Goal: Feedback & Contribution: Leave review/rating

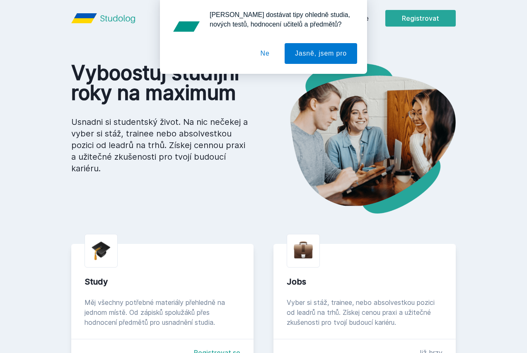
click at [403, 18] on div "[PERSON_NAME] dostávat tipy ohledně studia, nových testů, hodnocení učitelů a p…" at bounding box center [263, 37] width 527 height 74
click at [271, 52] on button "Ne" at bounding box center [265, 53] width 30 height 21
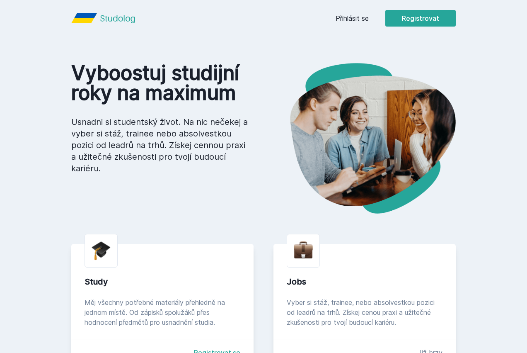
click at [369, 15] on link "Přihlásit se" at bounding box center [352, 18] width 33 height 10
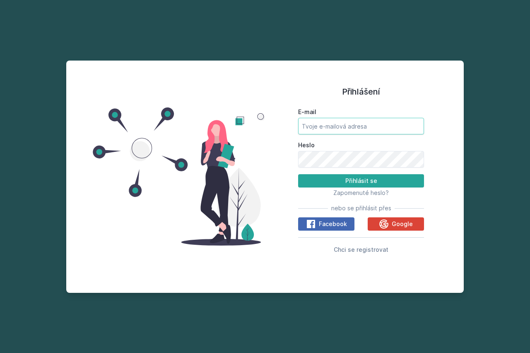
click at [319, 123] on input "E-mail" at bounding box center [361, 126] width 126 height 17
type input "[EMAIL_ADDRESS][PERSON_NAME][DOMAIN_NAME]"
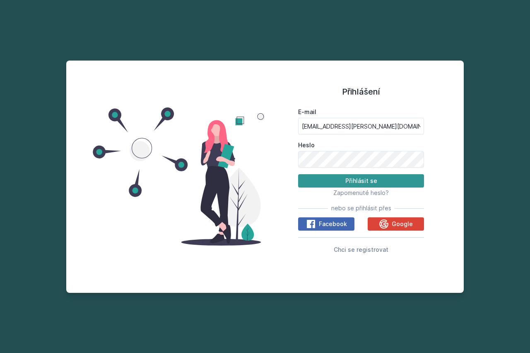
click at [366, 179] on button "Přihlásit se" at bounding box center [361, 180] width 126 height 13
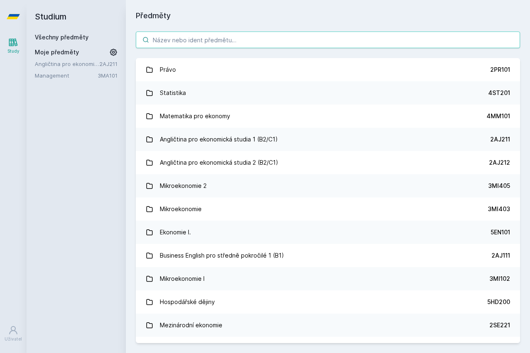
click at [222, 45] on input "search" at bounding box center [328, 39] width 385 height 17
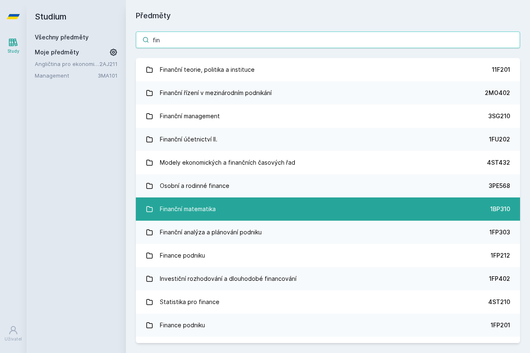
type input "fin"
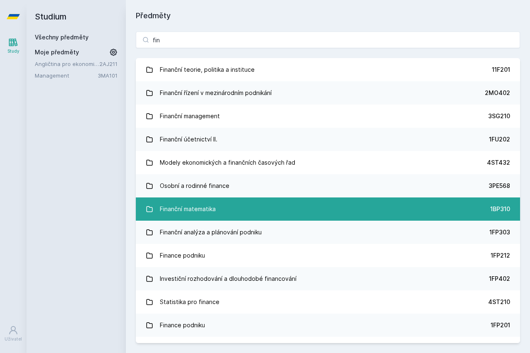
click at [266, 203] on link "Finanční matematika 1BP310" at bounding box center [328, 208] width 385 height 23
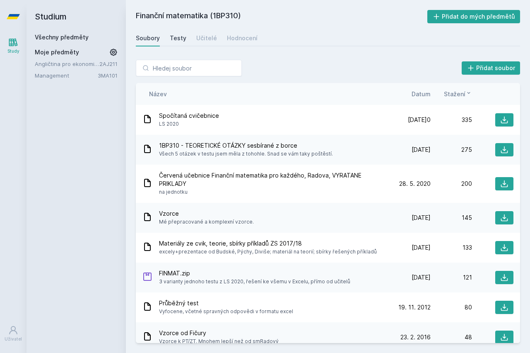
click at [179, 37] on div "Testy" at bounding box center [178, 38] width 17 height 8
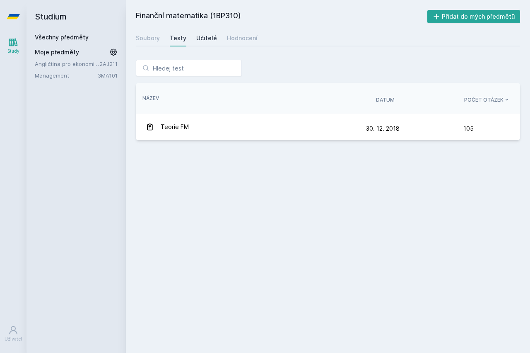
click at [196, 37] on div "Učitelé" at bounding box center [206, 38] width 21 height 8
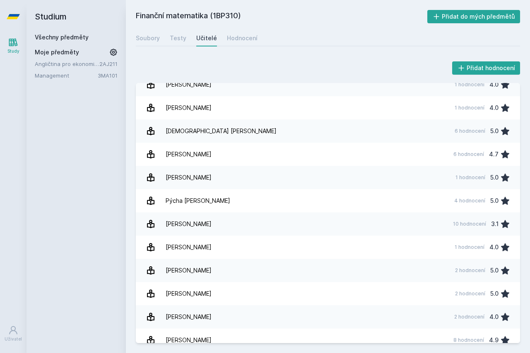
scroll to position [601, 0]
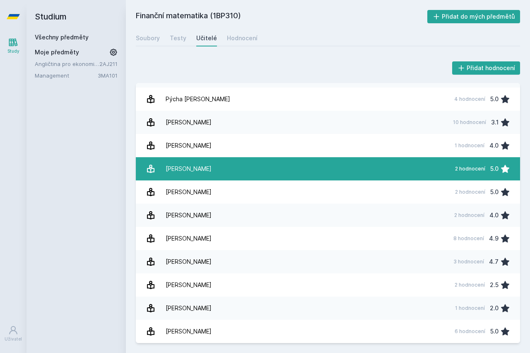
click at [286, 175] on link "[PERSON_NAME] 2 hodnocení 5.0" at bounding box center [328, 168] width 385 height 23
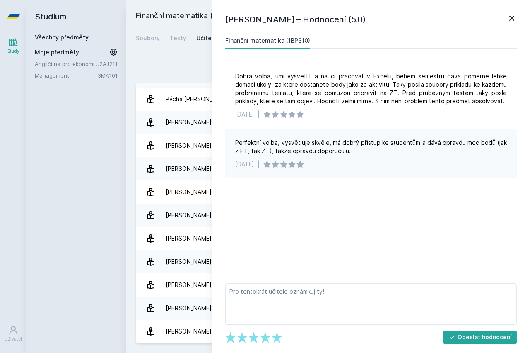
click at [511, 21] on icon at bounding box center [512, 18] width 10 height 10
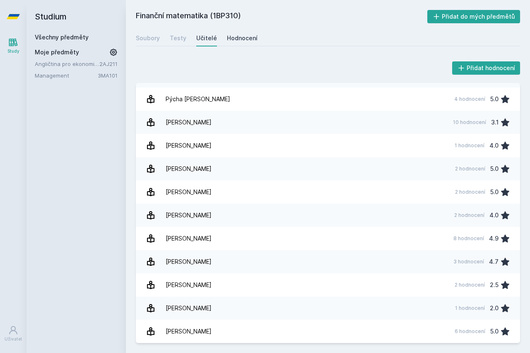
click at [227, 39] on div "Hodnocení" at bounding box center [242, 38] width 31 height 8
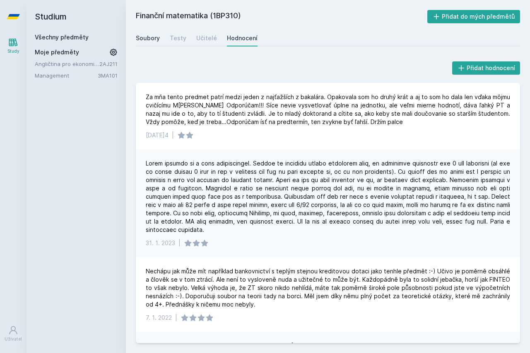
click at [146, 34] on div "Soubory" at bounding box center [148, 38] width 24 height 8
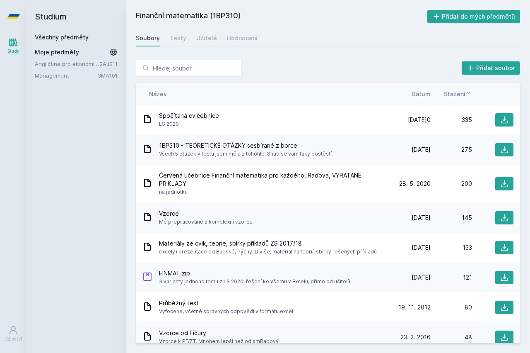
click at [423, 93] on span "Datum" at bounding box center [421, 94] width 19 height 9
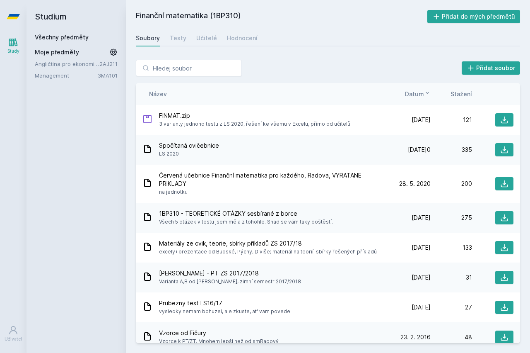
click at [206, 28] on div "Finanční matematika (1BP310) Přidat do mých předmětů [GEOGRAPHIC_DATA] Testy Uč…" at bounding box center [328, 176] width 385 height 333
click at [176, 41] on div "Testy" at bounding box center [178, 38] width 17 height 8
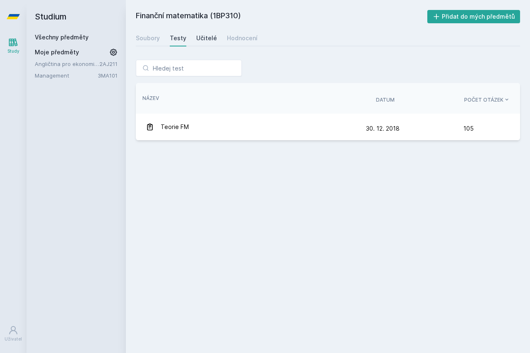
click at [200, 41] on div "Učitelé" at bounding box center [206, 38] width 21 height 8
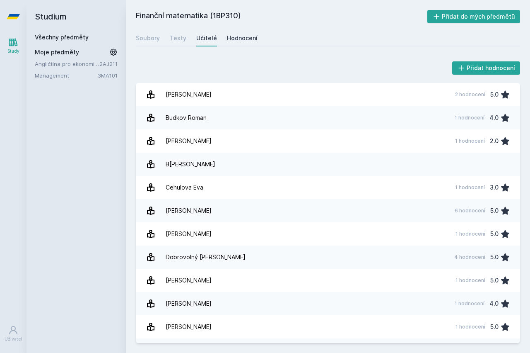
click at [228, 43] on link "Hodnocení" at bounding box center [242, 38] width 31 height 17
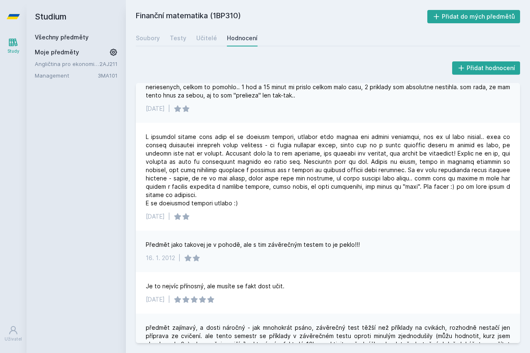
scroll to position [3893, 0]
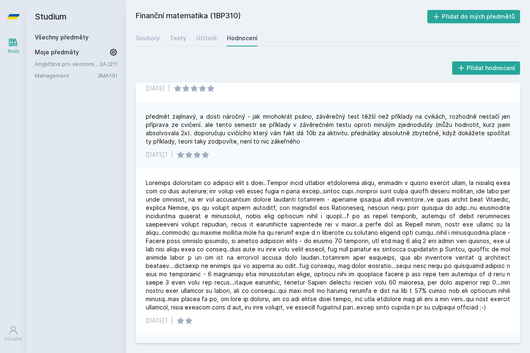
click at [165, 17] on h2 "Finanční matematika (1BP310)" at bounding box center [282, 16] width 292 height 13
click at [148, 42] on link "Soubory" at bounding box center [148, 38] width 24 height 17
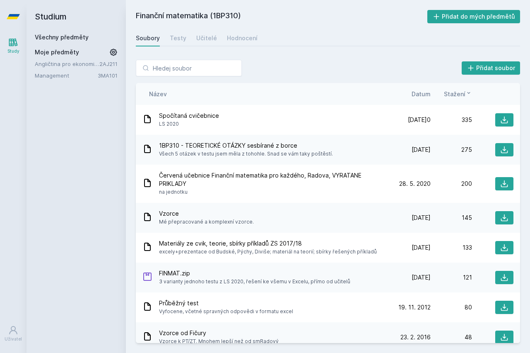
click at [16, 40] on icon at bounding box center [13, 43] width 9 height 8
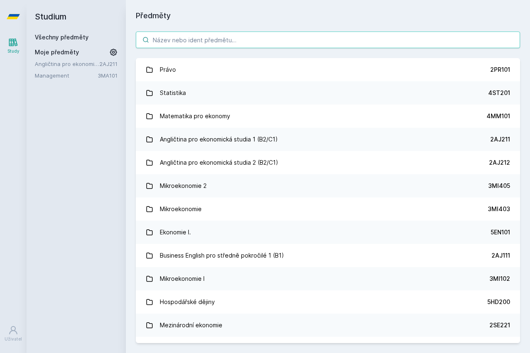
click at [257, 45] on input "search" at bounding box center [328, 39] width 385 height 17
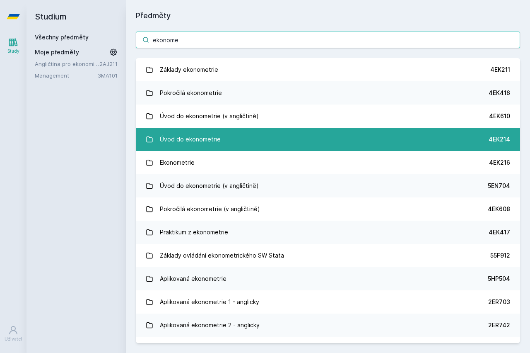
type input "ekonome"
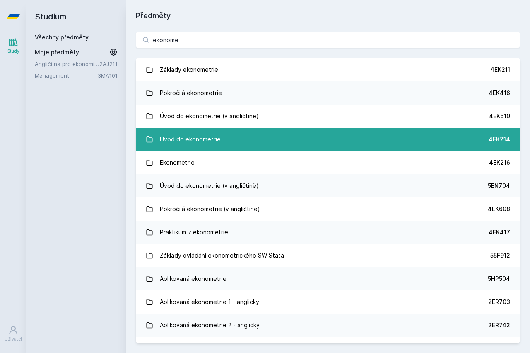
click at [269, 142] on link "Úvod do ekonometrie 4EK214" at bounding box center [328, 139] width 385 height 23
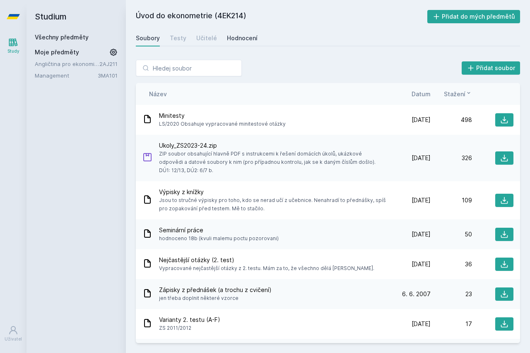
click at [247, 42] on div "Hodnocení" at bounding box center [242, 38] width 31 height 8
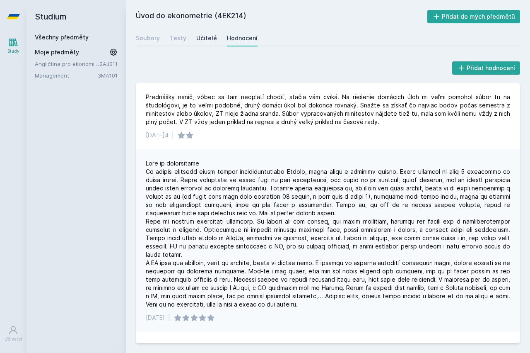
click at [198, 34] on div "Učitelé" at bounding box center [206, 38] width 21 height 8
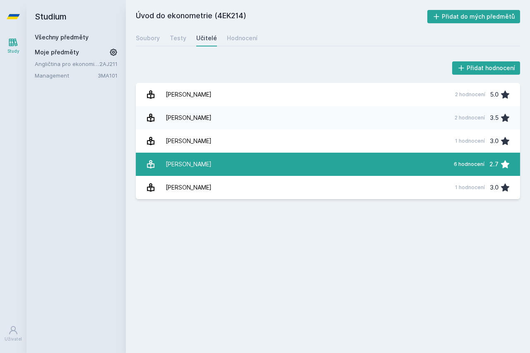
click at [310, 162] on link "[PERSON_NAME] 6 hodnocení 2.7" at bounding box center [328, 164] width 385 height 23
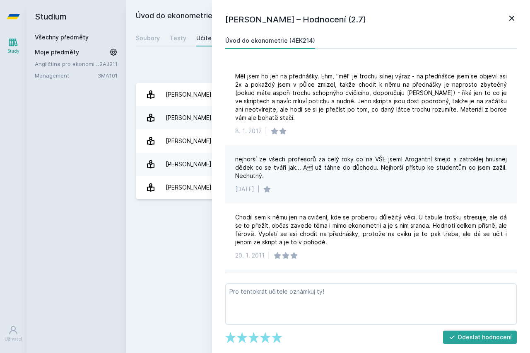
click at [166, 223] on div "Úvod do ekonometrie (4EK214) Přidat do mých předmětů [GEOGRAPHIC_DATA] Testy Uč…" at bounding box center [328, 176] width 385 height 333
drag, startPoint x: 511, startPoint y: 16, endPoint x: 408, endPoint y: 29, distance: 104.4
click at [512, 16] on icon at bounding box center [512, 18] width 10 height 10
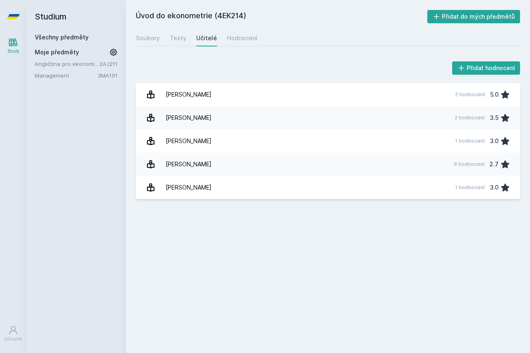
click at [189, 16] on h2 "Úvod do ekonometrie (4EK214)" at bounding box center [282, 16] width 292 height 13
click at [10, 42] on icon at bounding box center [13, 42] width 10 height 10
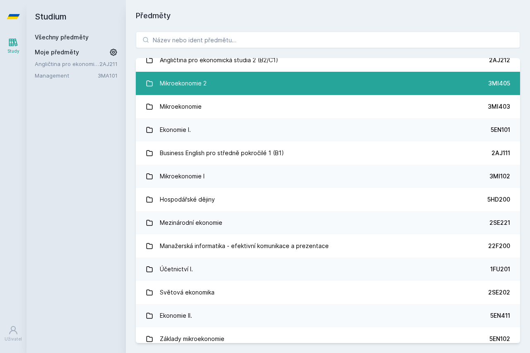
scroll to position [199, 0]
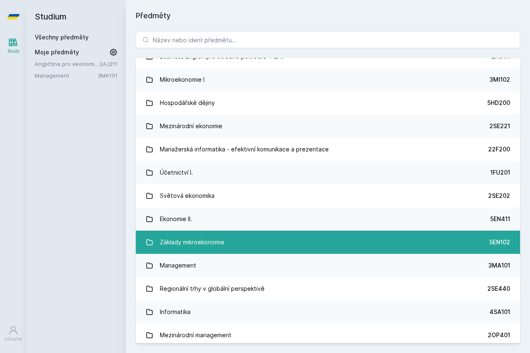
click at [211, 243] on div "Základy mikroekonomie" at bounding box center [192, 242] width 65 height 17
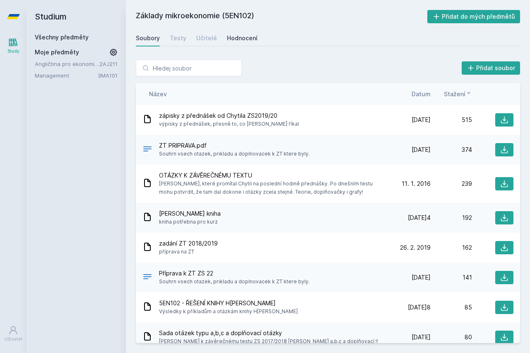
click at [230, 41] on div "Hodnocení" at bounding box center [242, 38] width 31 height 8
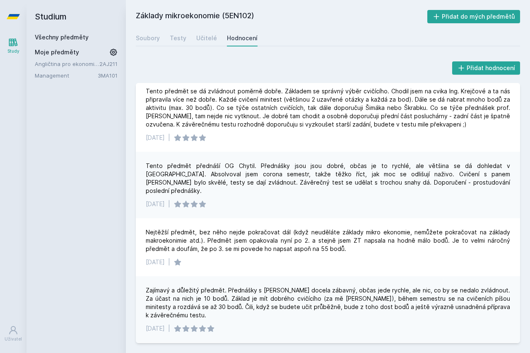
scroll to position [149, 0]
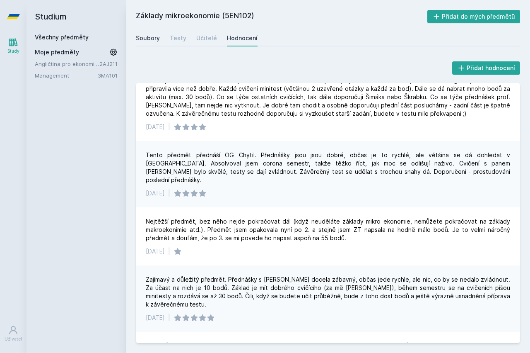
click at [143, 38] on div "Soubory" at bounding box center [148, 38] width 24 height 8
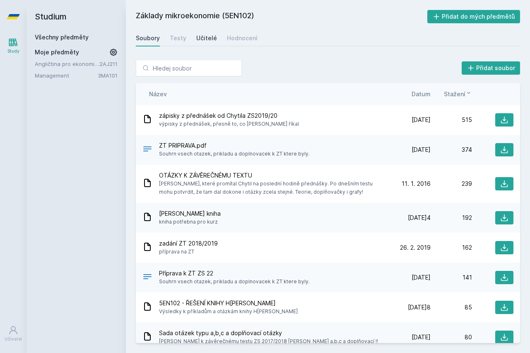
click at [212, 41] on div "Učitelé" at bounding box center [206, 38] width 21 height 8
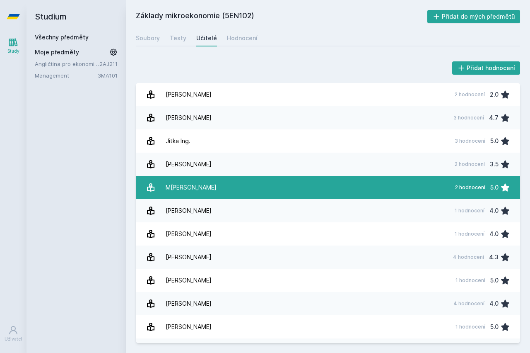
click at [217, 187] on link "[PERSON_NAME][DATE] hodnocení 5.0" at bounding box center [328, 187] width 385 height 23
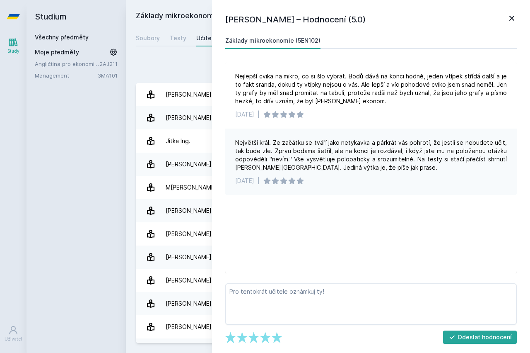
click at [193, 58] on div "Přidat hodnocení [PERSON_NAME] – Hodnocení (5.0) Základy mikroekonomie (5EN102)…" at bounding box center [328, 201] width 404 height 303
click at [185, 284] on div "[PERSON_NAME]" at bounding box center [189, 280] width 46 height 17
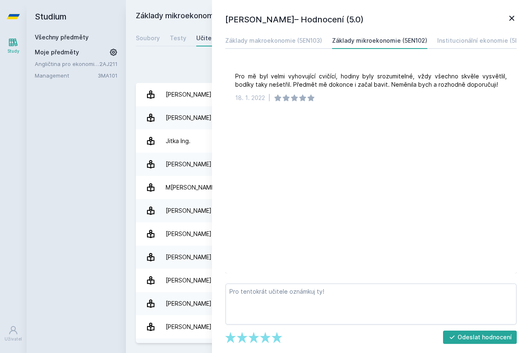
click at [514, 17] on icon at bounding box center [512, 18] width 10 height 10
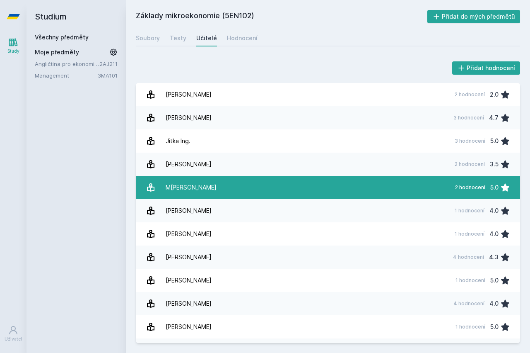
click at [153, 196] on link "[PERSON_NAME][DATE] hodnocení 5.0" at bounding box center [328, 187] width 385 height 23
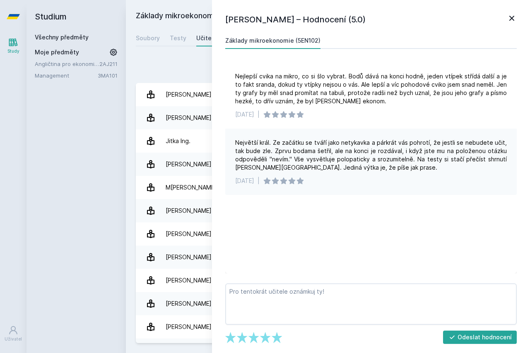
click at [509, 13] on icon at bounding box center [512, 18] width 10 height 10
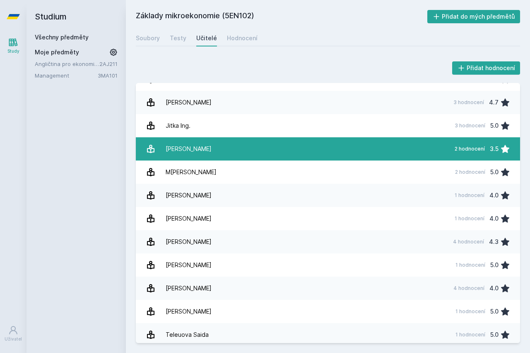
scroll to position [20, 0]
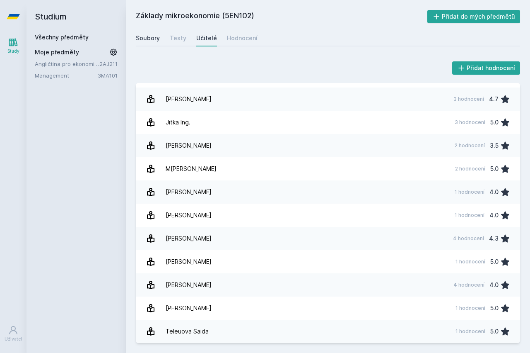
click at [149, 31] on link "Soubory" at bounding box center [148, 38] width 24 height 17
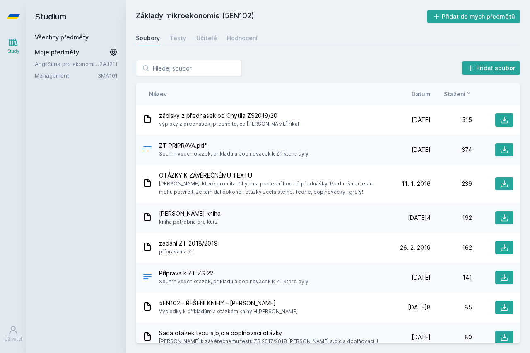
click at [14, 46] on icon at bounding box center [13, 42] width 10 height 10
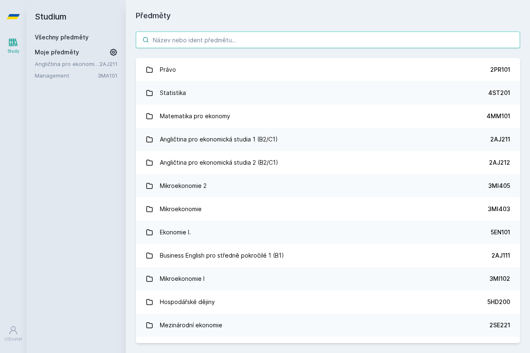
click at [211, 36] on input "search" at bounding box center [328, 39] width 385 height 17
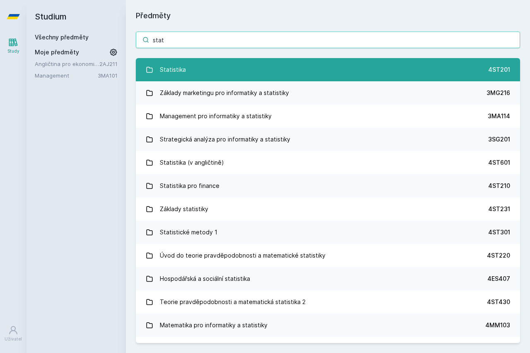
type input "stat"
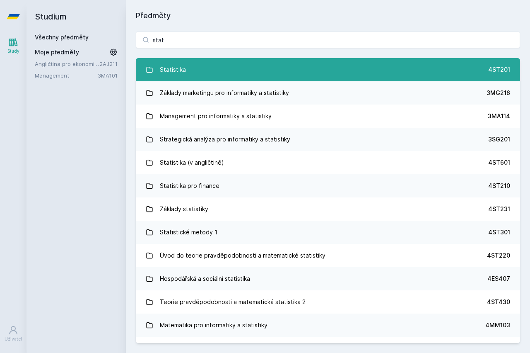
click at [284, 71] on link "Statistika 4ST201" at bounding box center [328, 69] width 385 height 23
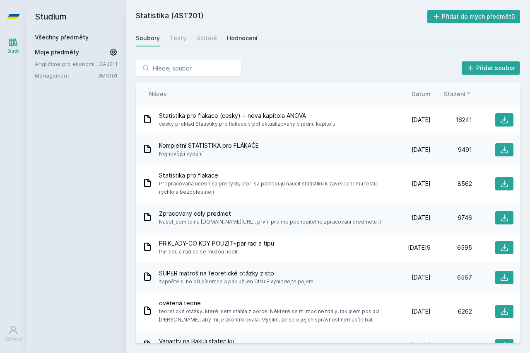
click at [242, 35] on div "Hodnocení" at bounding box center [242, 38] width 31 height 8
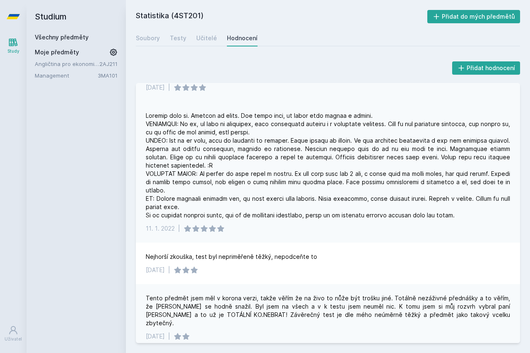
scroll to position [249, 0]
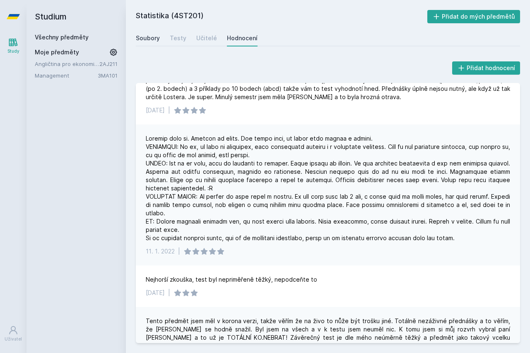
click at [157, 44] on link "Soubory" at bounding box center [148, 38] width 24 height 17
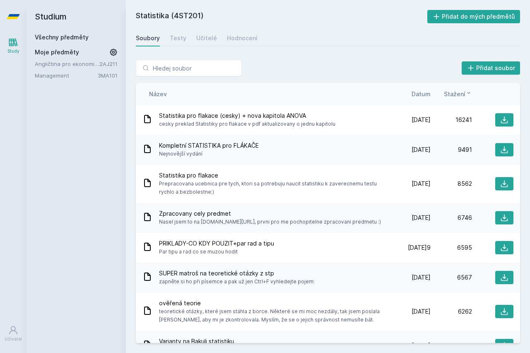
click at [150, 17] on h2 "Statistika (4ST201)" at bounding box center [282, 16] width 292 height 13
click at [52, 15] on h2 "Studium" at bounding box center [76, 16] width 83 height 33
click at [63, 37] on link "Všechny předměty" at bounding box center [62, 37] width 54 height 7
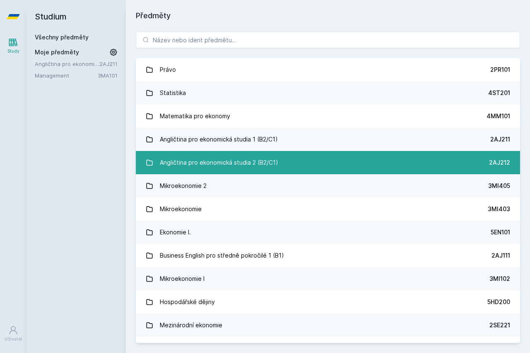
click at [254, 157] on div "Angličtina pro ekonomická studia 2 (B2/C1)" at bounding box center [219, 162] width 119 height 17
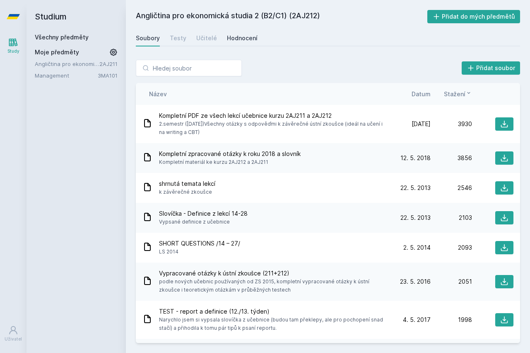
click at [242, 41] on div "Hodnocení" at bounding box center [242, 38] width 31 height 8
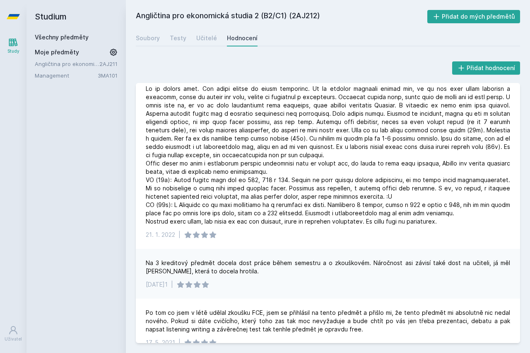
scroll to position [348, 0]
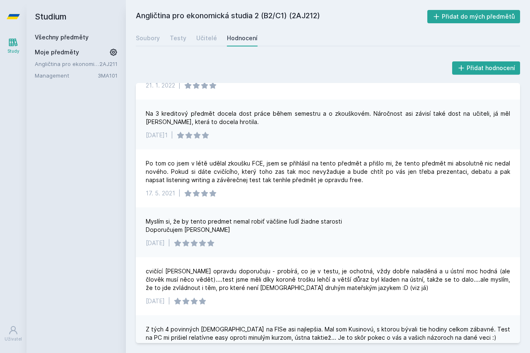
click at [137, 48] on div "Angličtina pro ekonomická studia 2 (B2/C1) (2AJ212) Přidat do mých předmětů [GE…" at bounding box center [328, 176] width 385 height 333
click at [143, 41] on div "Soubory" at bounding box center [148, 38] width 24 height 8
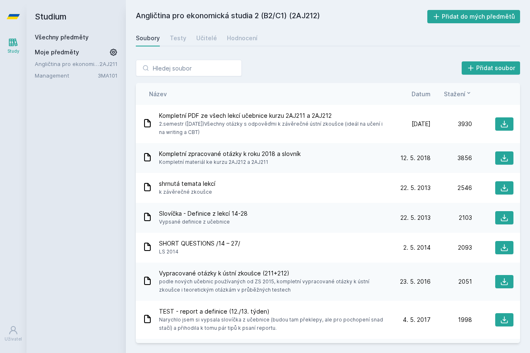
click at [19, 39] on link "Study" at bounding box center [13, 45] width 23 height 25
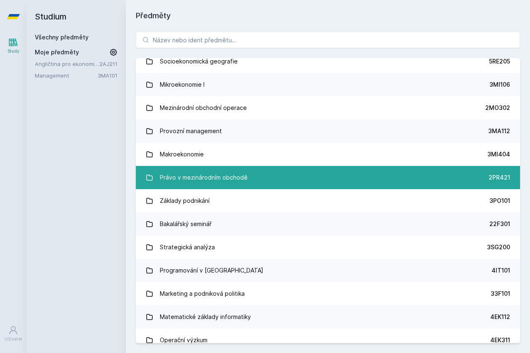
scroll to position [1044, 0]
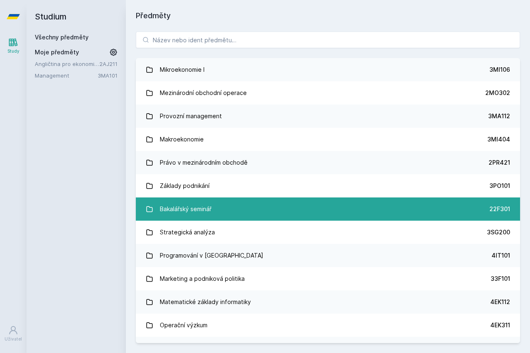
click at [225, 203] on link "Bakalářský seminář 22F301" at bounding box center [328, 208] width 385 height 23
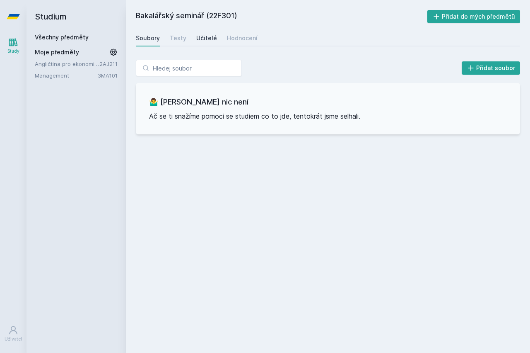
click at [207, 41] on div "Učitelé" at bounding box center [206, 38] width 21 height 8
click at [182, 40] on div "Testy" at bounding box center [178, 38] width 17 height 8
click at [245, 35] on div "Hodnocení" at bounding box center [242, 38] width 31 height 8
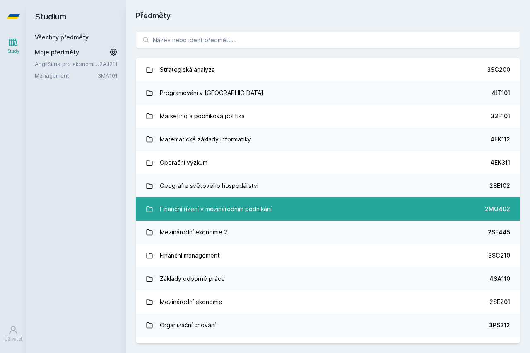
scroll to position [1207, 0]
click at [255, 211] on div "Finanční řízení v mezinárodním podnikání" at bounding box center [216, 208] width 112 height 17
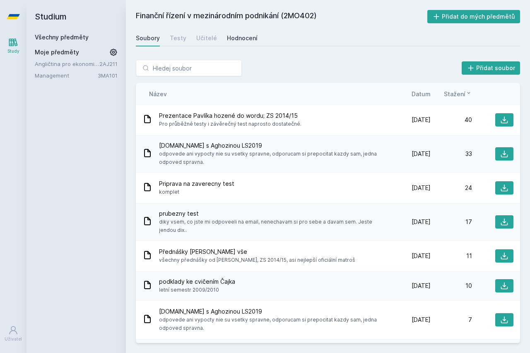
click at [243, 40] on div "Hodnocení" at bounding box center [242, 38] width 31 height 8
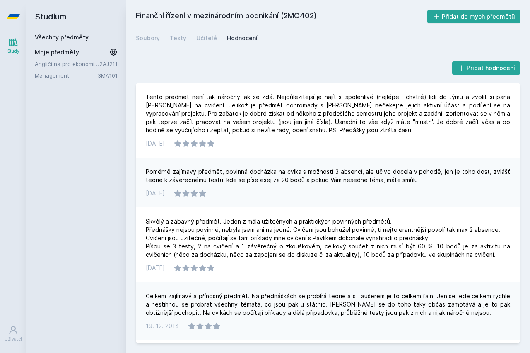
click at [12, 19] on icon at bounding box center [13, 16] width 13 height 5
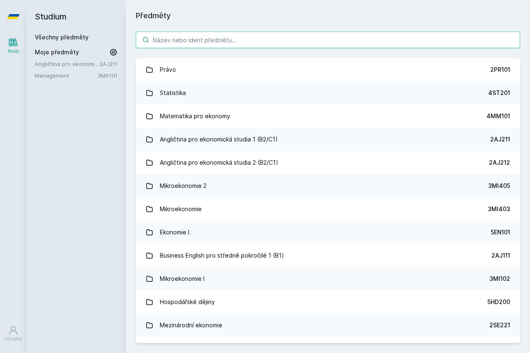
click at [183, 35] on input "search" at bounding box center [328, 39] width 385 height 17
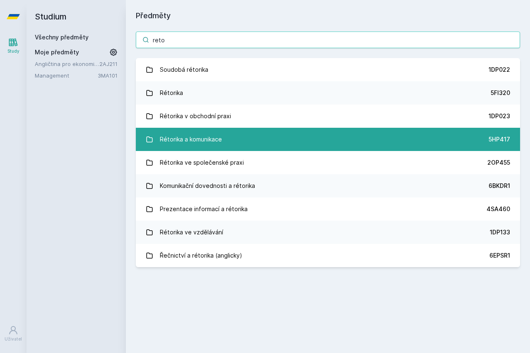
type input "reto"
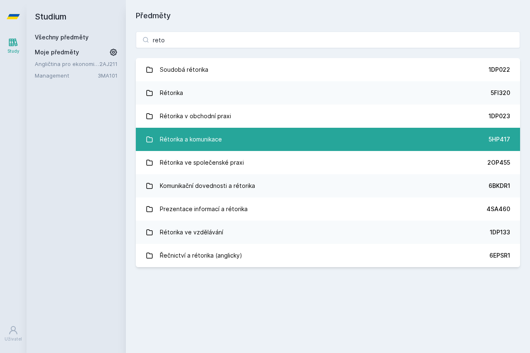
click at [336, 139] on link "Rétorika a komunikace 5HP417" at bounding box center [328, 139] width 385 height 23
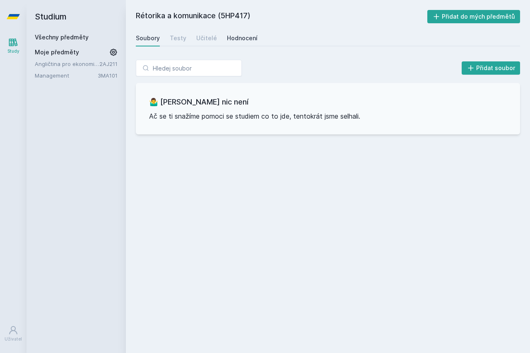
click at [235, 36] on div "Hodnocení" at bounding box center [242, 38] width 31 height 8
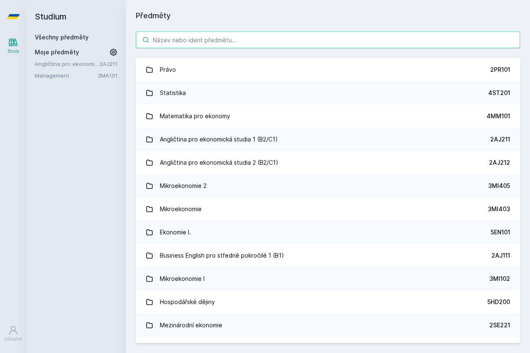
click at [206, 41] on input "search" at bounding box center [328, 39] width 385 height 17
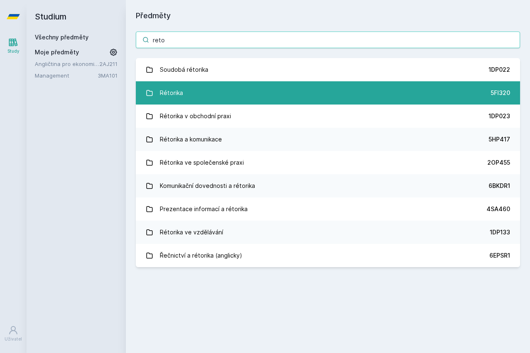
type input "reto"
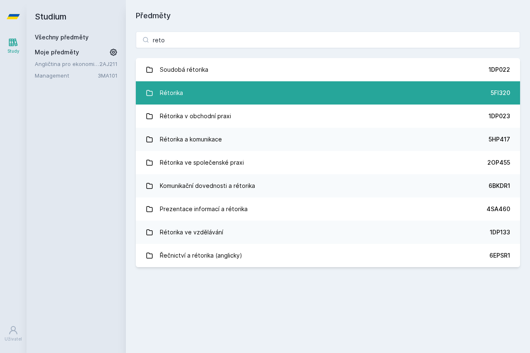
click at [296, 99] on link "Rétorika 5FI320" at bounding box center [328, 92] width 385 height 23
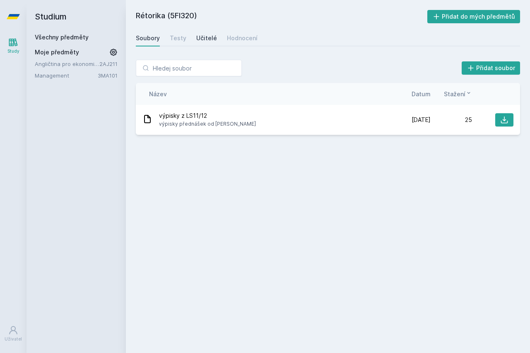
click at [206, 42] on div "Učitelé" at bounding box center [206, 38] width 21 height 8
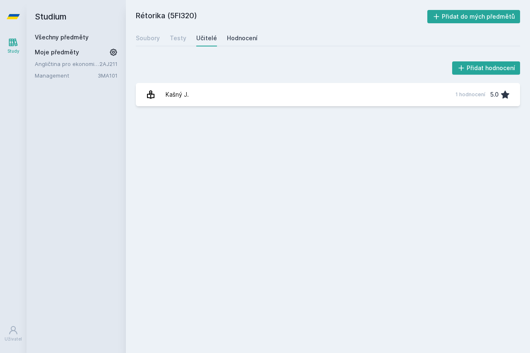
click at [229, 36] on div "Hodnocení" at bounding box center [242, 38] width 31 height 8
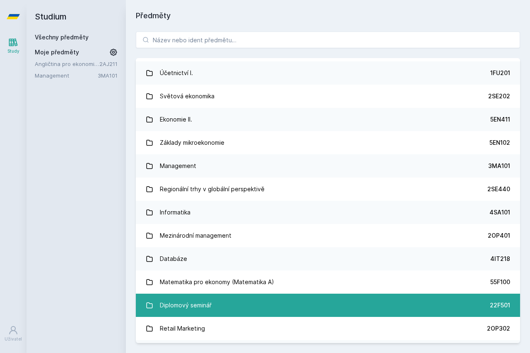
scroll to position [597, 0]
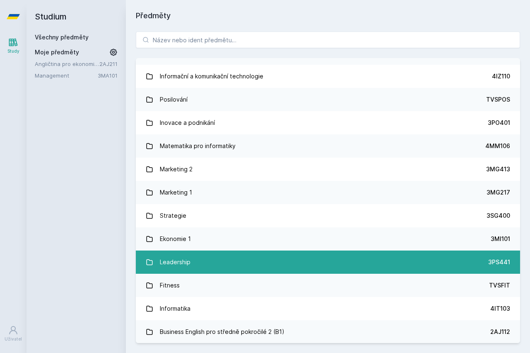
click at [227, 264] on link "Leadership 3PS441" at bounding box center [328, 261] width 385 height 23
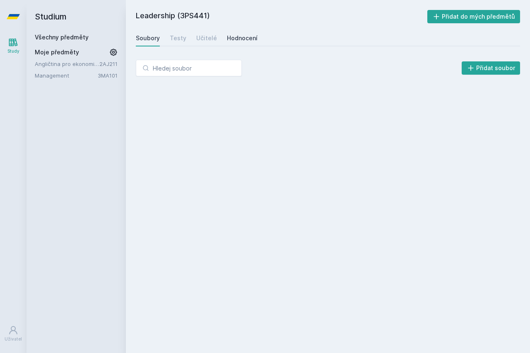
click at [242, 39] on div "Hodnocení" at bounding box center [242, 38] width 31 height 8
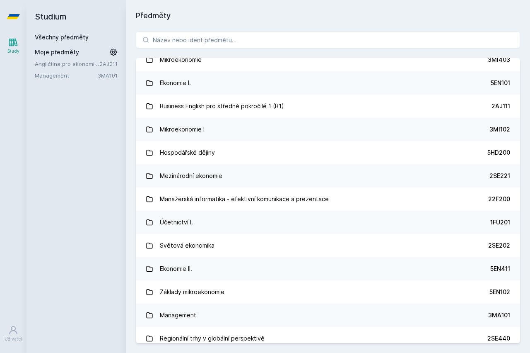
scroll to position [398, 0]
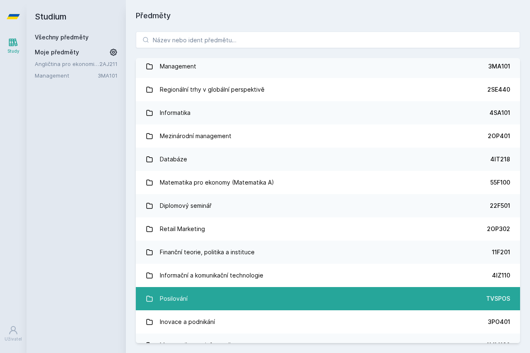
click at [252, 296] on link "Posilování TVSPOS" at bounding box center [328, 298] width 385 height 23
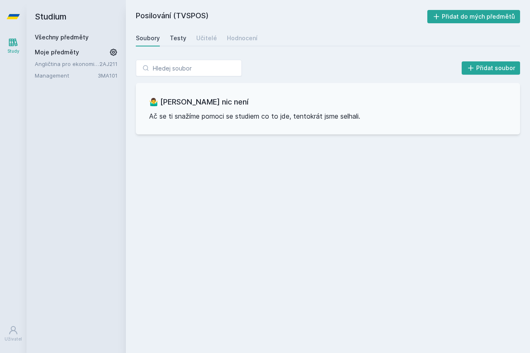
click at [180, 33] on link "Testy" at bounding box center [178, 38] width 17 height 17
click at [206, 39] on div "Učitelé" at bounding box center [206, 38] width 21 height 8
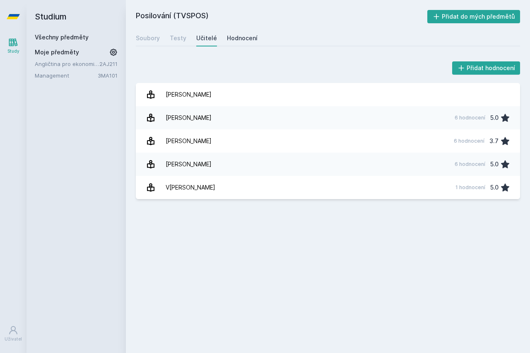
click at [235, 41] on div "Hodnocení" at bounding box center [242, 38] width 31 height 8
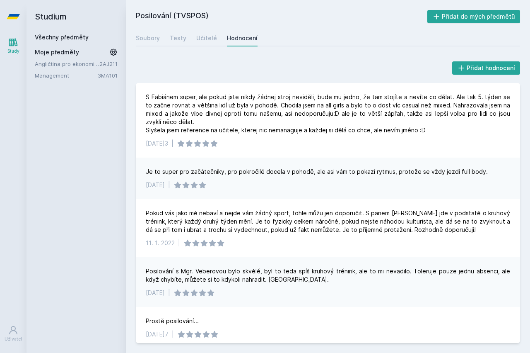
scroll to position [50, 0]
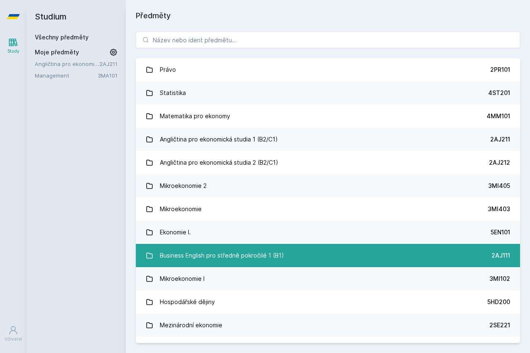
scroll to position [199, 0]
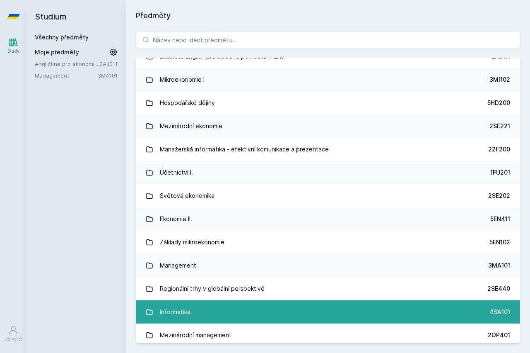
click at [241, 308] on link "Informatika 4SA101" at bounding box center [328, 311] width 385 height 23
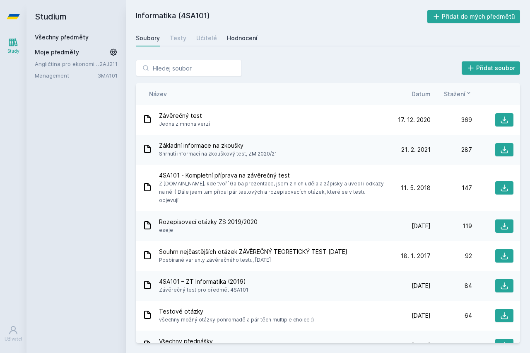
click at [237, 39] on div "Hodnocení" at bounding box center [242, 38] width 31 height 8
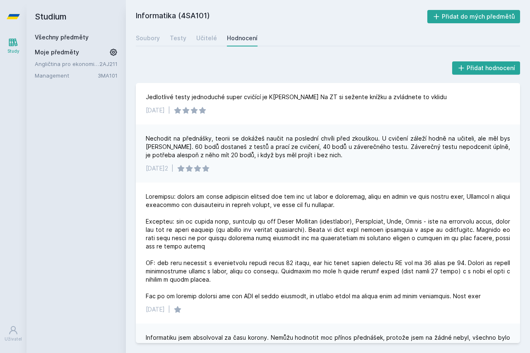
click at [12, 19] on icon at bounding box center [13, 16] width 13 height 5
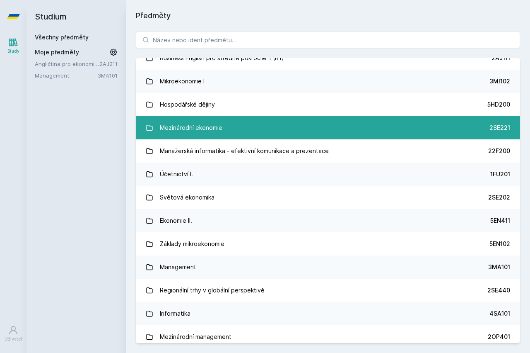
scroll to position [199, 0]
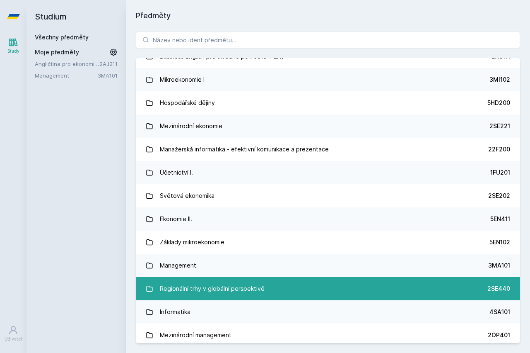
click at [266, 285] on link "Regionální trhy v globální perspektivě 2SE440" at bounding box center [328, 288] width 385 height 23
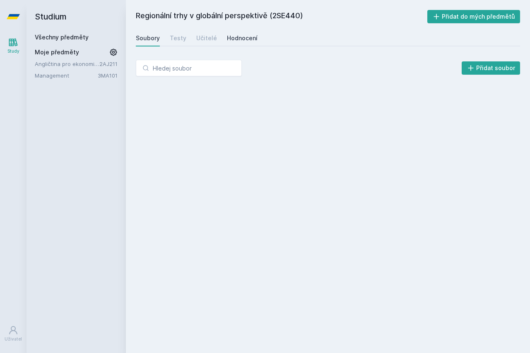
click at [235, 40] on div "Hodnocení" at bounding box center [242, 38] width 31 height 8
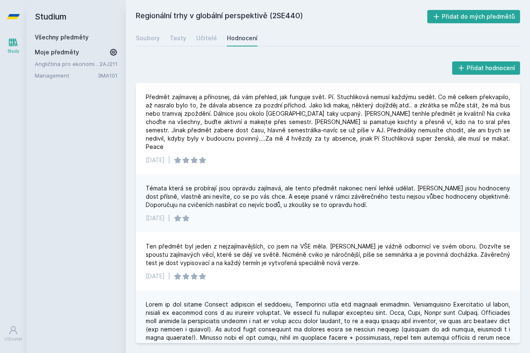
click at [15, 12] on icon at bounding box center [13, 16] width 13 height 33
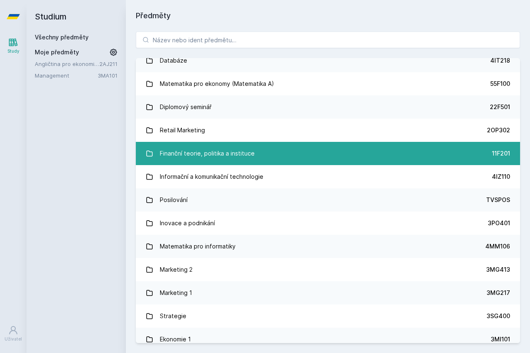
scroll to position [511, 0]
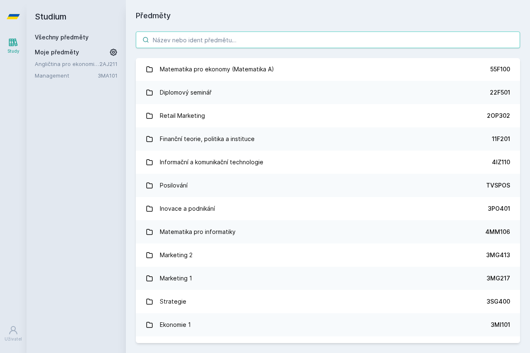
click at [214, 36] on input "search" at bounding box center [328, 39] width 385 height 17
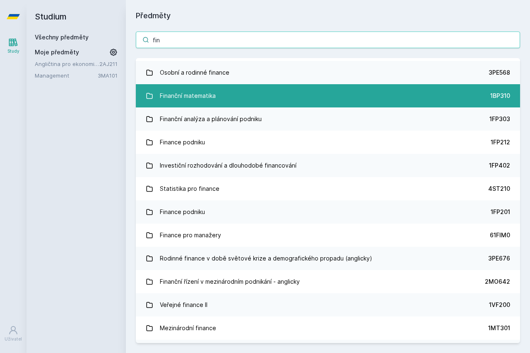
scroll to position [0, 0]
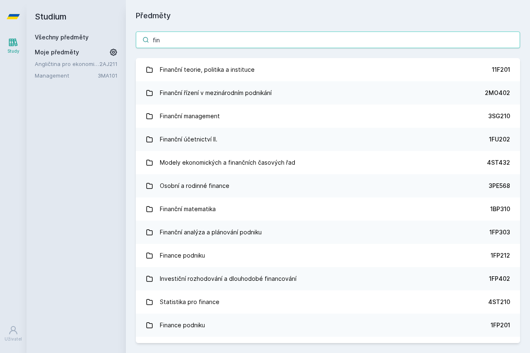
click at [221, 35] on input "fin" at bounding box center [328, 39] width 385 height 17
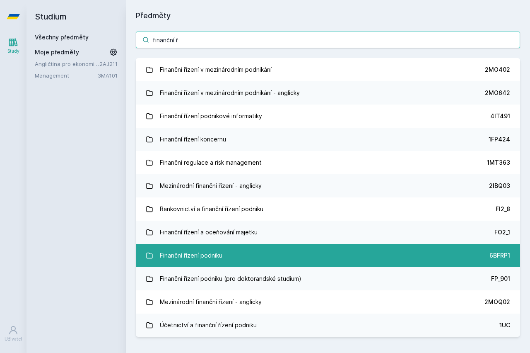
type input "finanční ř"
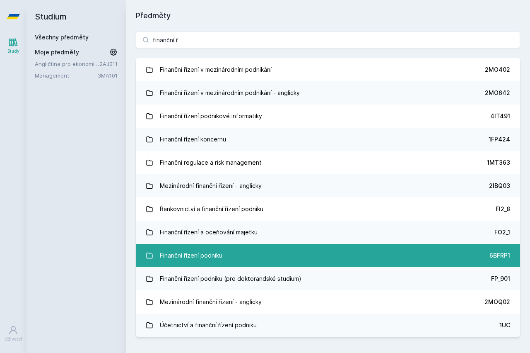
click at [257, 252] on link "Finanční řízení podniku 6BFRP1" at bounding box center [328, 255] width 385 height 23
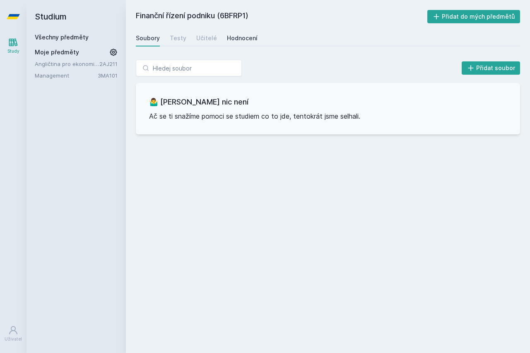
click at [235, 44] on link "Hodnocení" at bounding box center [242, 38] width 31 height 17
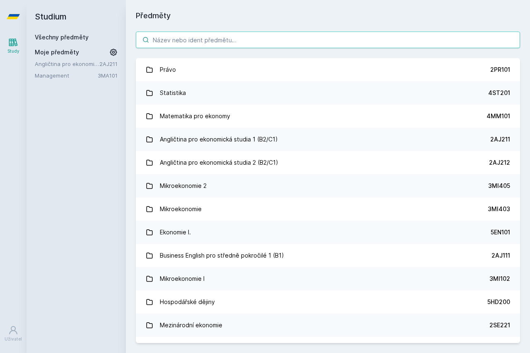
click at [214, 36] on input "search" at bounding box center [328, 39] width 385 height 17
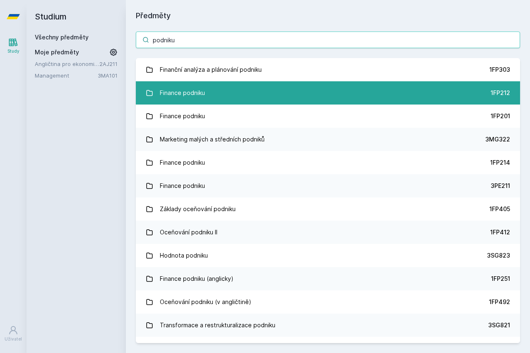
type input "podniku"
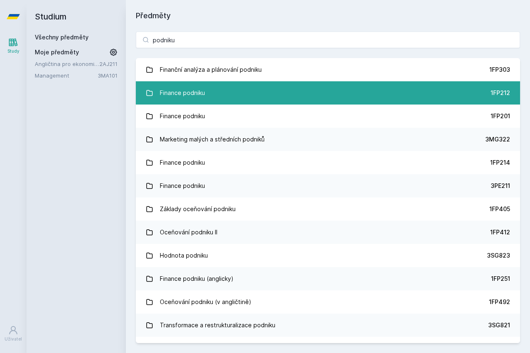
click at [286, 90] on link "Finance podniku 1FP212" at bounding box center [328, 92] width 385 height 23
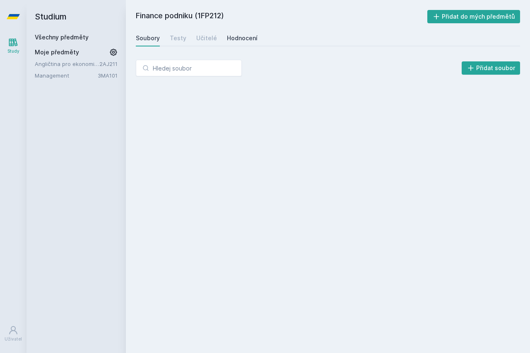
click at [234, 35] on div "Hodnocení" at bounding box center [242, 38] width 31 height 8
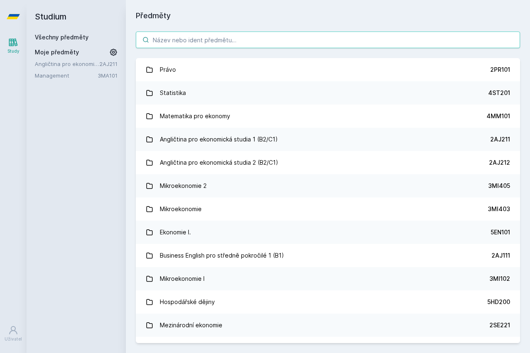
click at [177, 37] on input "search" at bounding box center [328, 39] width 385 height 17
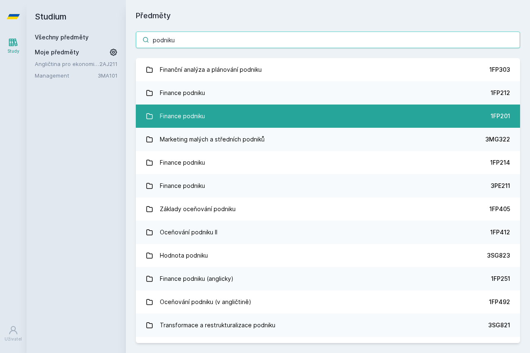
type input "podniku"
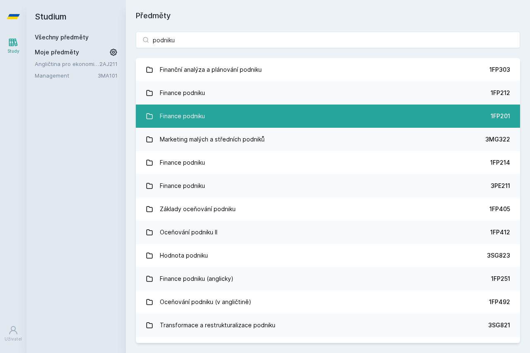
click at [206, 116] on link "Finance podniku 1FP201" at bounding box center [328, 115] width 385 height 23
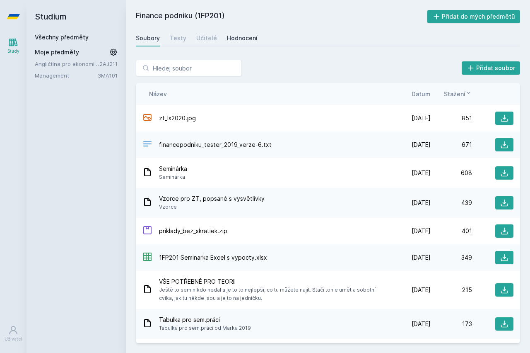
click at [237, 40] on div "Hodnocení" at bounding box center [242, 38] width 31 height 8
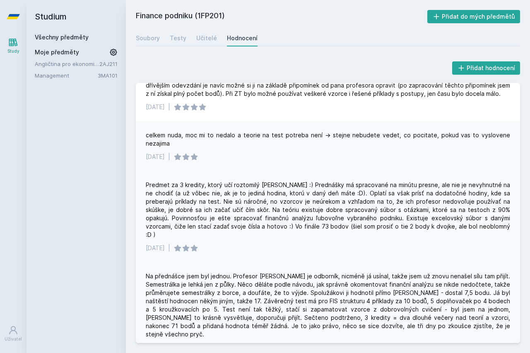
scroll to position [696, 0]
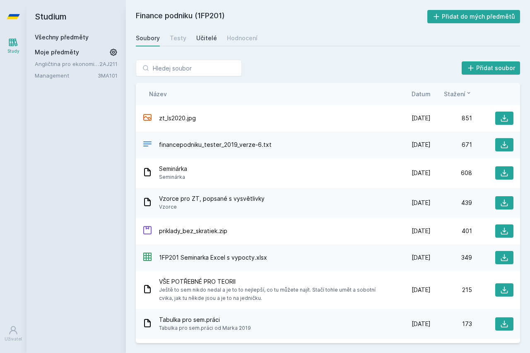
click at [204, 37] on div "Učitelé" at bounding box center [206, 38] width 21 height 8
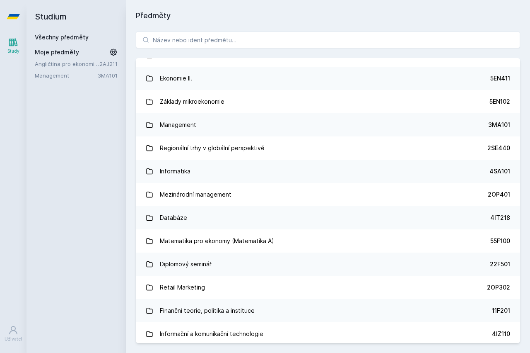
scroll to position [398, 0]
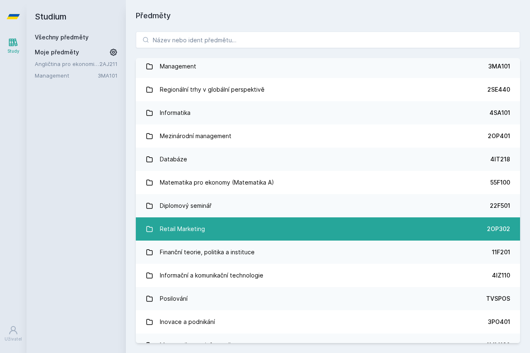
click at [262, 223] on link "Retail Marketing 2OP302" at bounding box center [328, 228] width 385 height 23
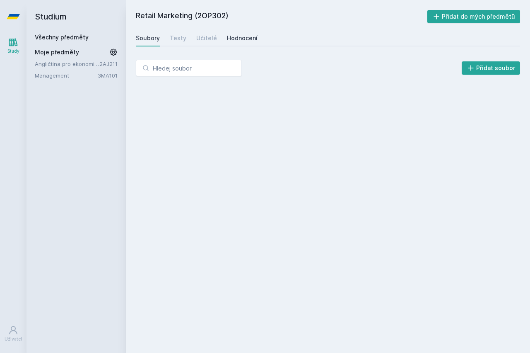
click at [234, 38] on div "Hodnocení" at bounding box center [242, 38] width 31 height 8
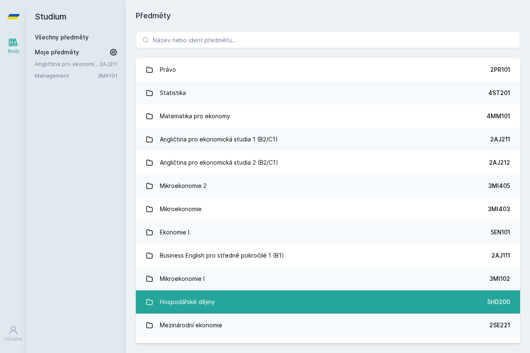
click at [289, 296] on link "Hospodářské dějiny 5HD200" at bounding box center [328, 301] width 385 height 23
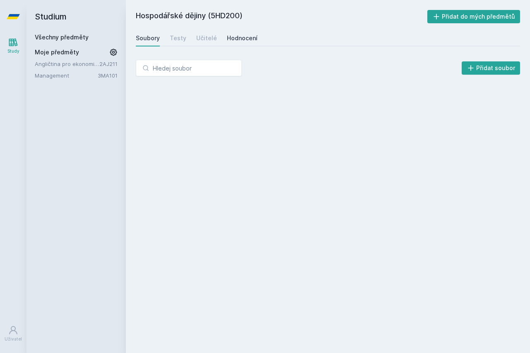
click at [236, 38] on div "Hodnocení" at bounding box center [242, 38] width 31 height 8
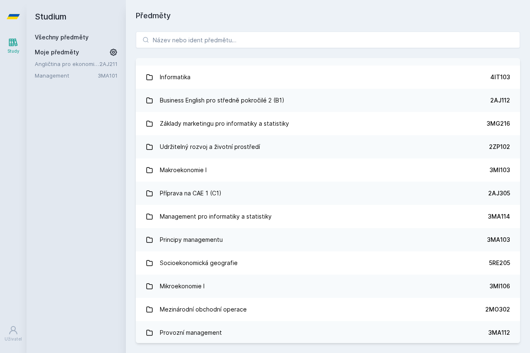
scroll to position [845, 0]
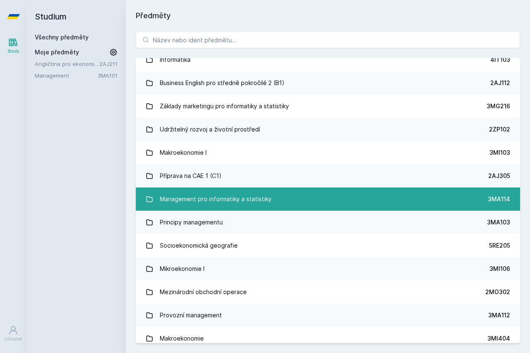
click at [268, 197] on div "Management pro informatiky a statistiky" at bounding box center [216, 199] width 112 height 17
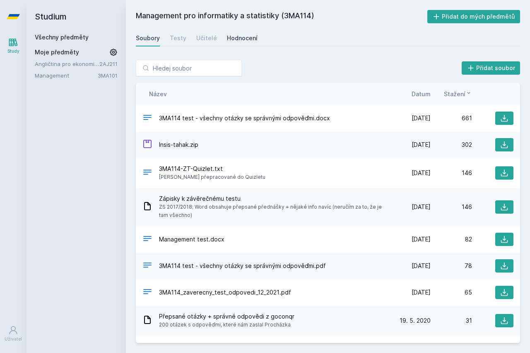
click at [248, 40] on div "Hodnocení" at bounding box center [242, 38] width 31 height 8
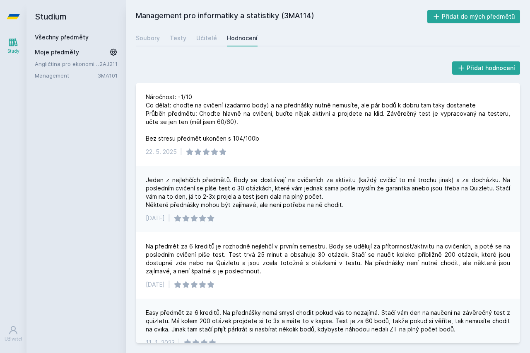
click at [194, 41] on div "Soubory Testy Učitelé Hodnocení" at bounding box center [328, 38] width 385 height 17
click at [149, 40] on div "Soubory" at bounding box center [148, 38] width 24 height 8
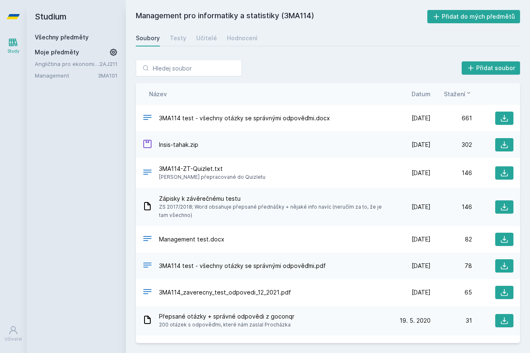
click at [59, 19] on h2 "Studium" at bounding box center [76, 16] width 83 height 33
click at [57, 33] on div "Všechny předměty" at bounding box center [76, 37] width 83 height 8
click at [60, 40] on link "Všechny předměty" at bounding box center [62, 37] width 54 height 7
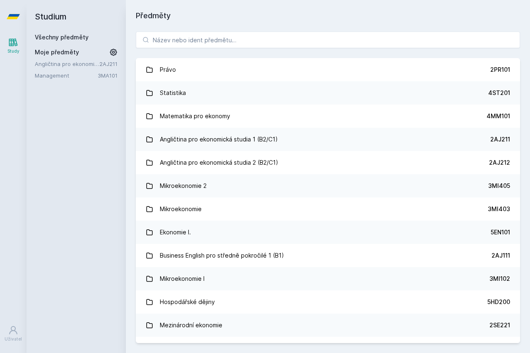
click at [54, 11] on h2 "Studium" at bounding box center [76, 16] width 83 height 33
click at [55, 16] on h2 "Studium" at bounding box center [76, 16] width 83 height 33
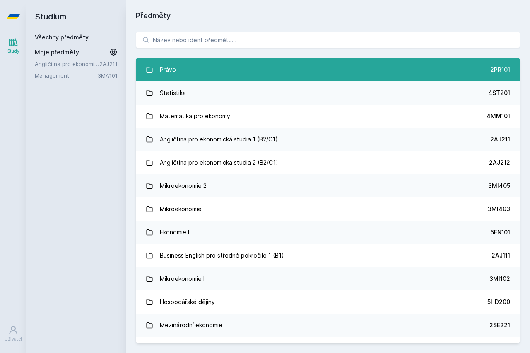
click at [211, 68] on link "Právo 2PR101" at bounding box center [328, 69] width 385 height 23
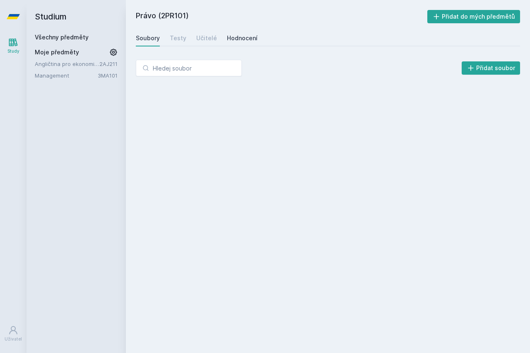
click at [229, 41] on div "Hodnocení" at bounding box center [242, 38] width 31 height 8
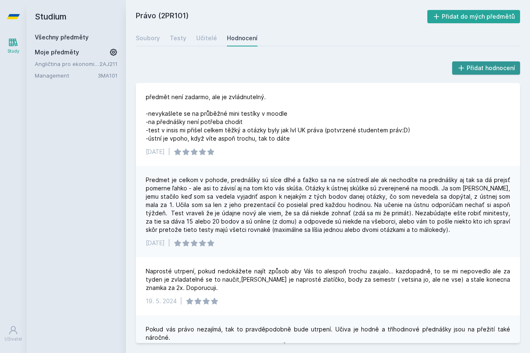
click at [511, 69] on button "Přidat hodnocení" at bounding box center [487, 67] width 68 height 13
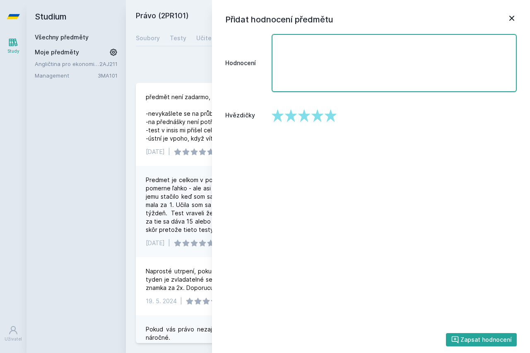
click at [354, 61] on textarea "Hodnocení" at bounding box center [394, 63] width 245 height 58
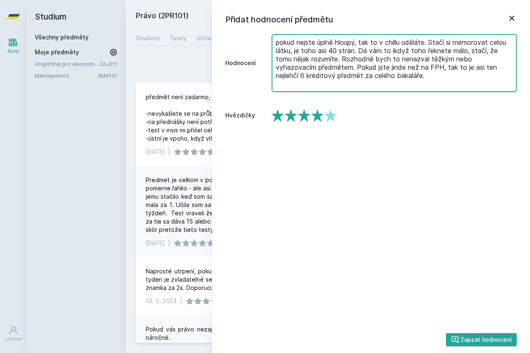
type textarea "pokud nejste úplně hloupý, tak to v chillu uděláte. Stačí si memorovat celou lá…"
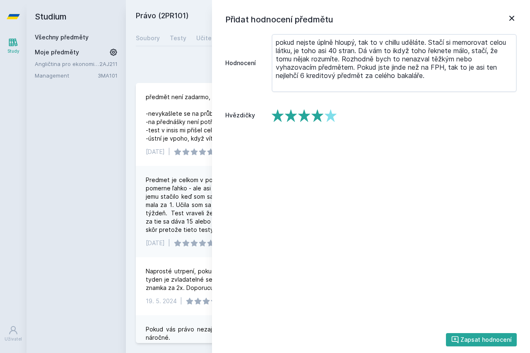
click at [318, 118] on polygon at bounding box center [318, 115] width 12 height 12
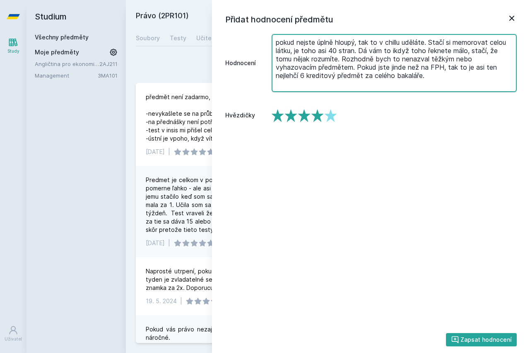
click at [448, 73] on textarea "pokud nejste úplně hloupý, tak to v chillu uděláte. Stačí si memorovat celou lá…" at bounding box center [394, 63] width 245 height 58
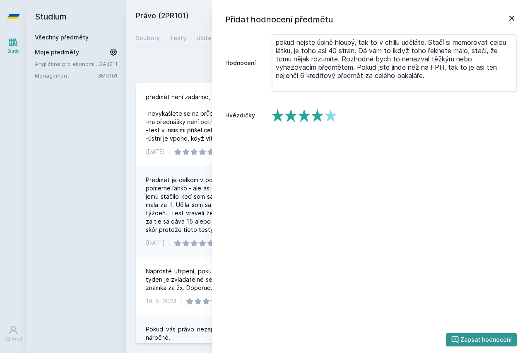
click at [489, 342] on button "Zapsat hodnocení" at bounding box center [481, 339] width 71 height 13
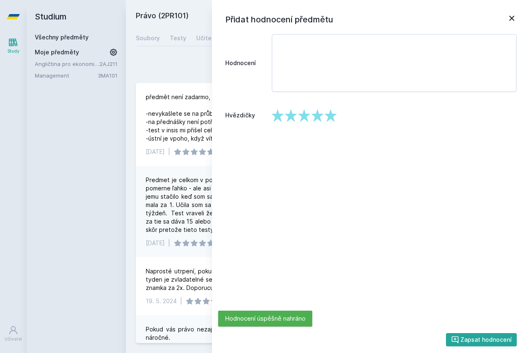
click at [510, 21] on icon at bounding box center [512, 18] width 5 height 5
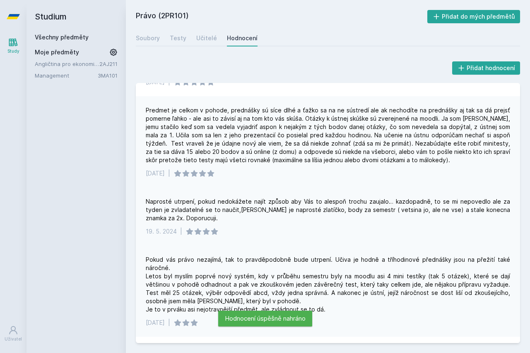
scroll to position [50, 0]
